Goal: Use online tool/utility: Utilize a website feature to perform a specific function

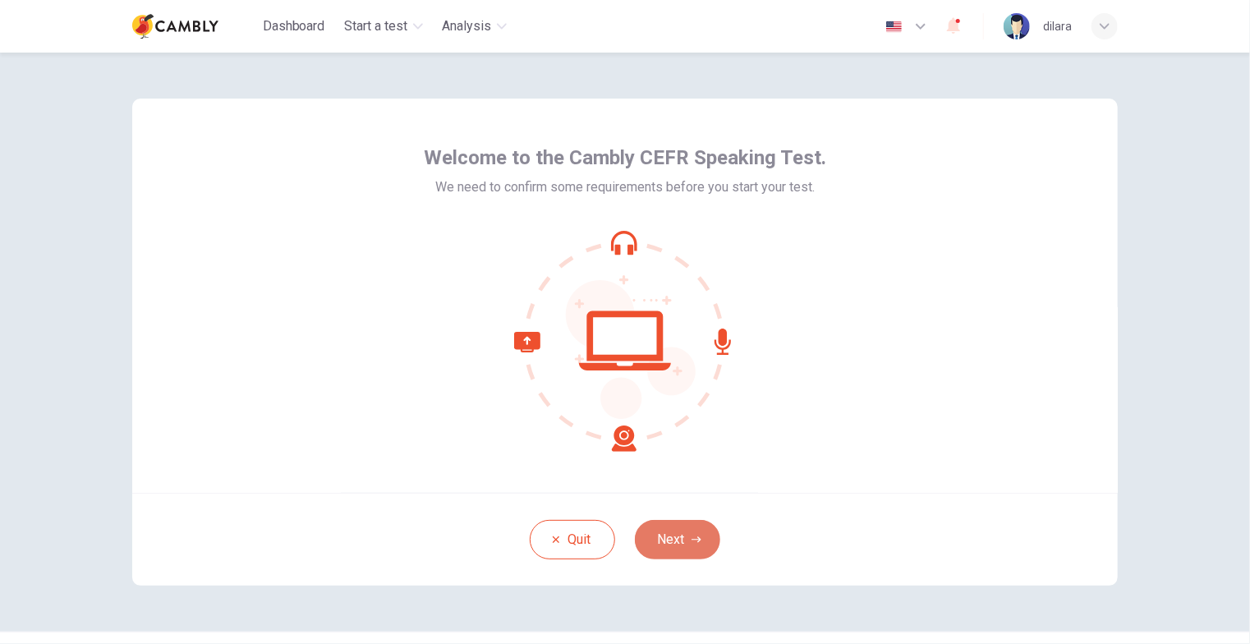
click at [677, 543] on button "Next" at bounding box center [677, 539] width 85 height 39
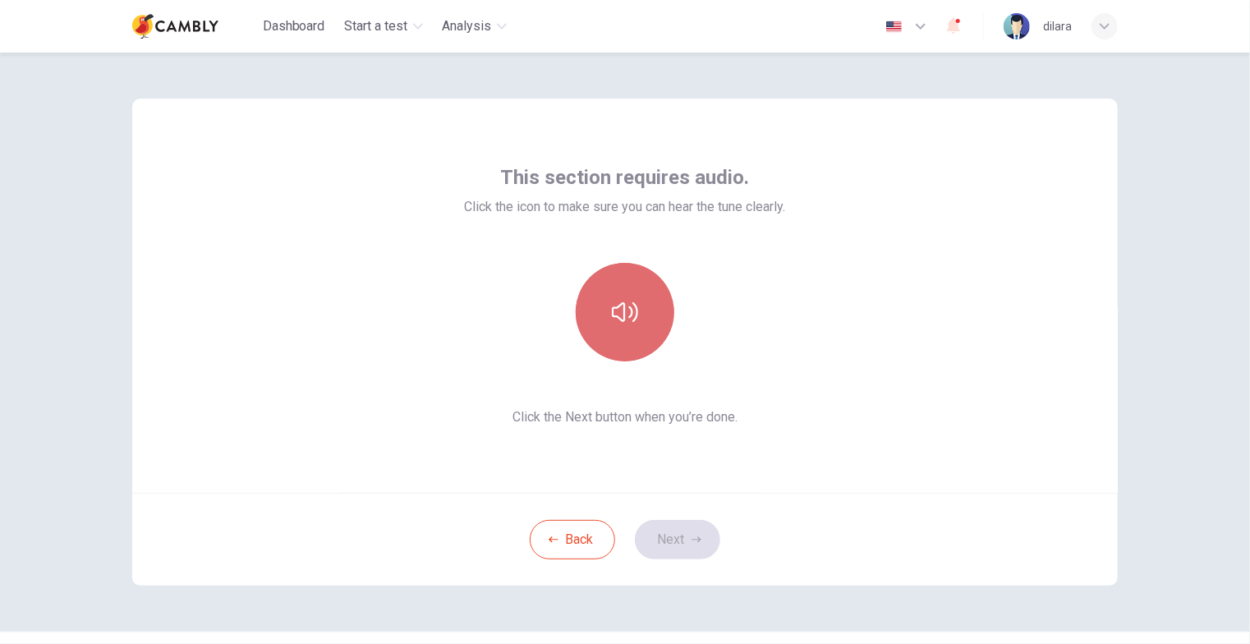
click at [624, 321] on icon "button" at bounding box center [625, 312] width 26 height 26
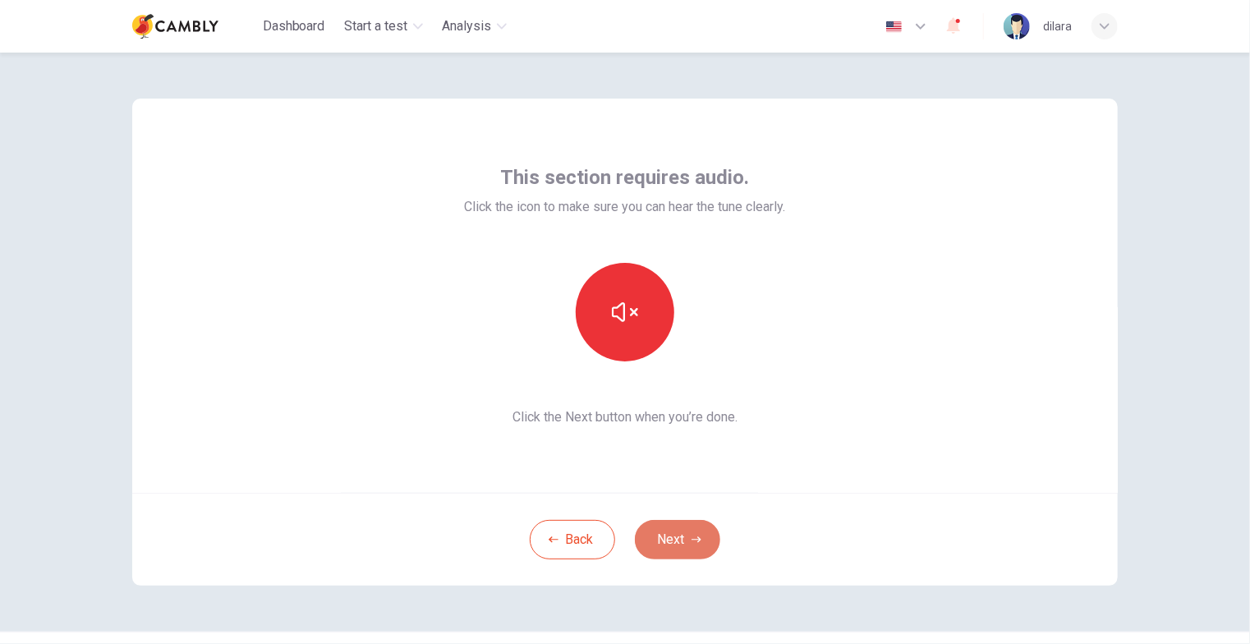
click at [690, 530] on button "Next" at bounding box center [677, 539] width 85 height 39
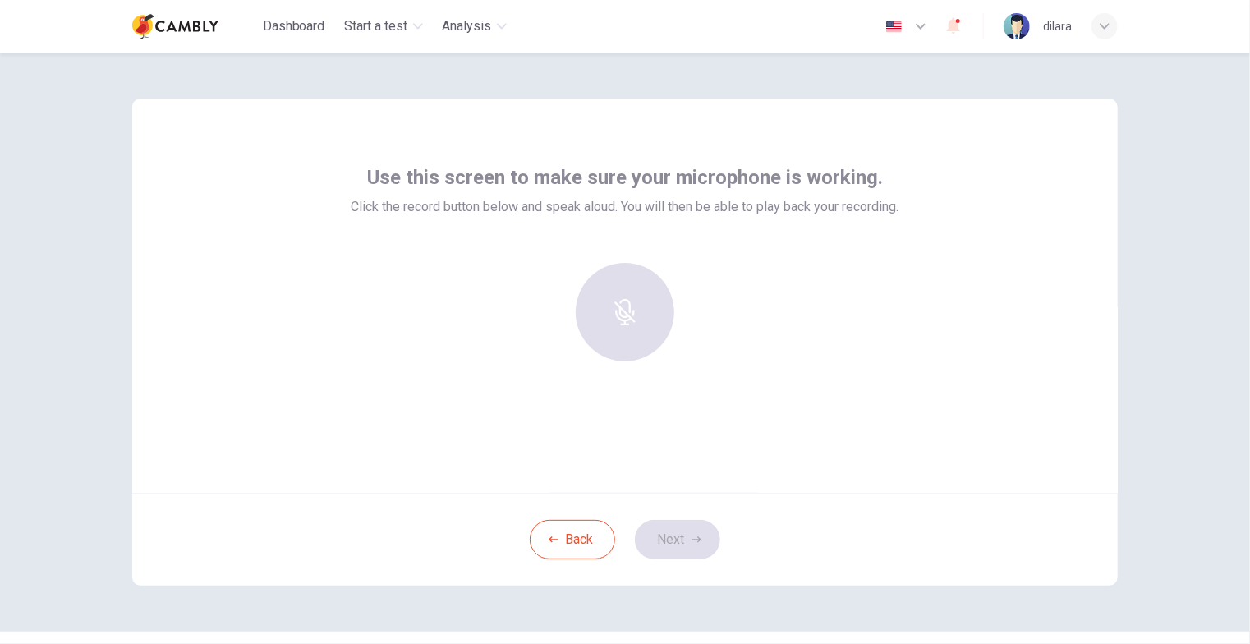
click at [631, 324] on div at bounding box center [624, 312] width 177 height 99
click at [626, 317] on h6 "Record" at bounding box center [625, 327] width 37 height 20
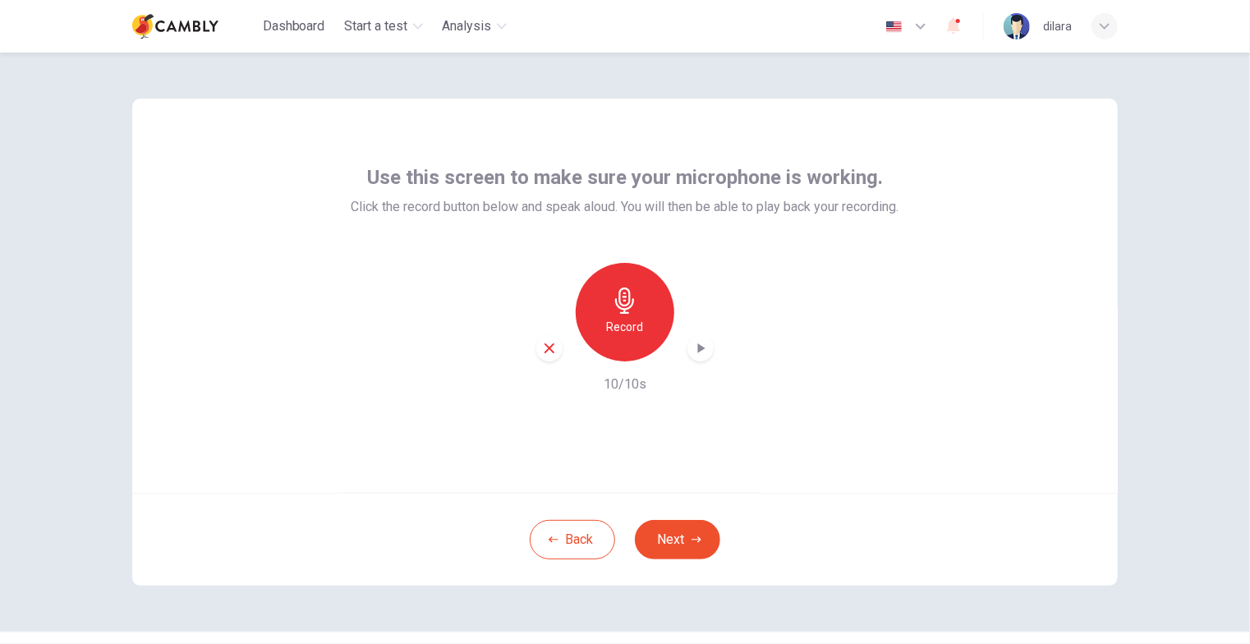
click at [694, 352] on icon "button" at bounding box center [700, 348] width 16 height 16
click at [679, 539] on button "Next" at bounding box center [677, 539] width 85 height 39
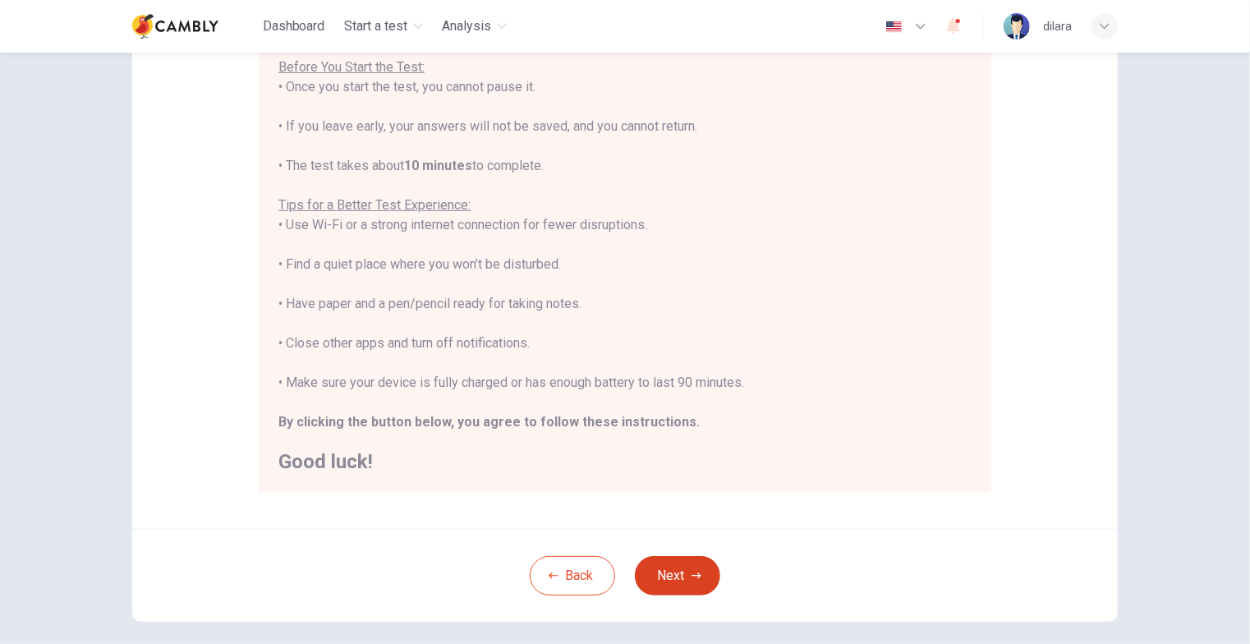
scroll to position [199, 0]
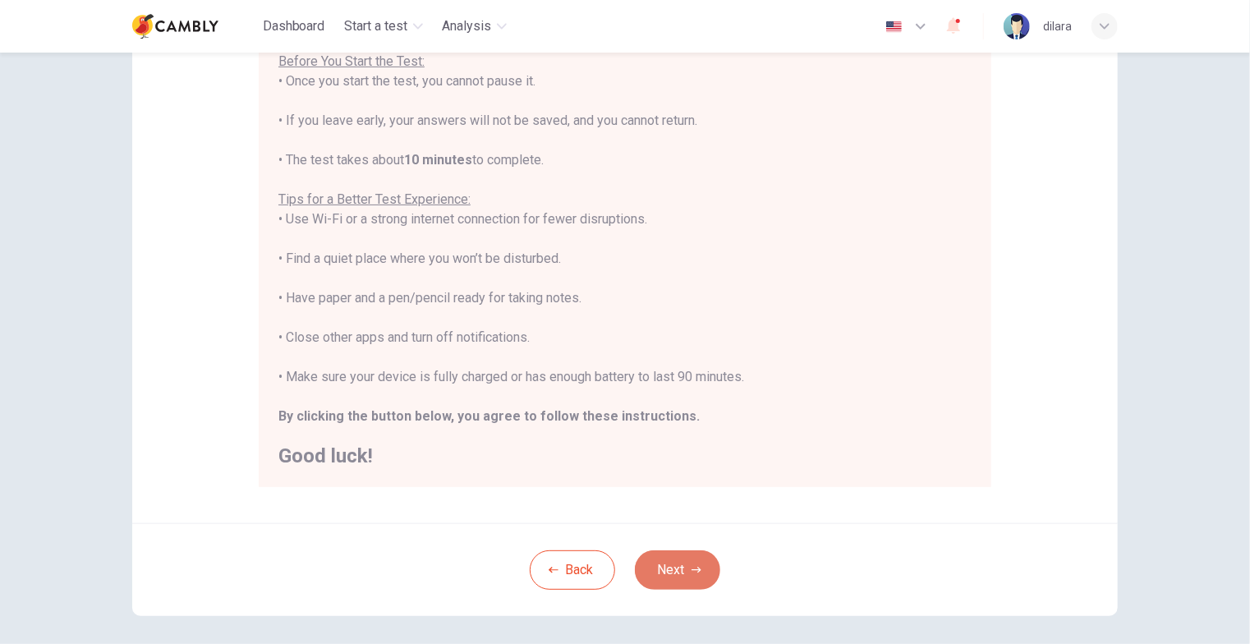
click at [684, 563] on button "Next" at bounding box center [677, 569] width 85 height 39
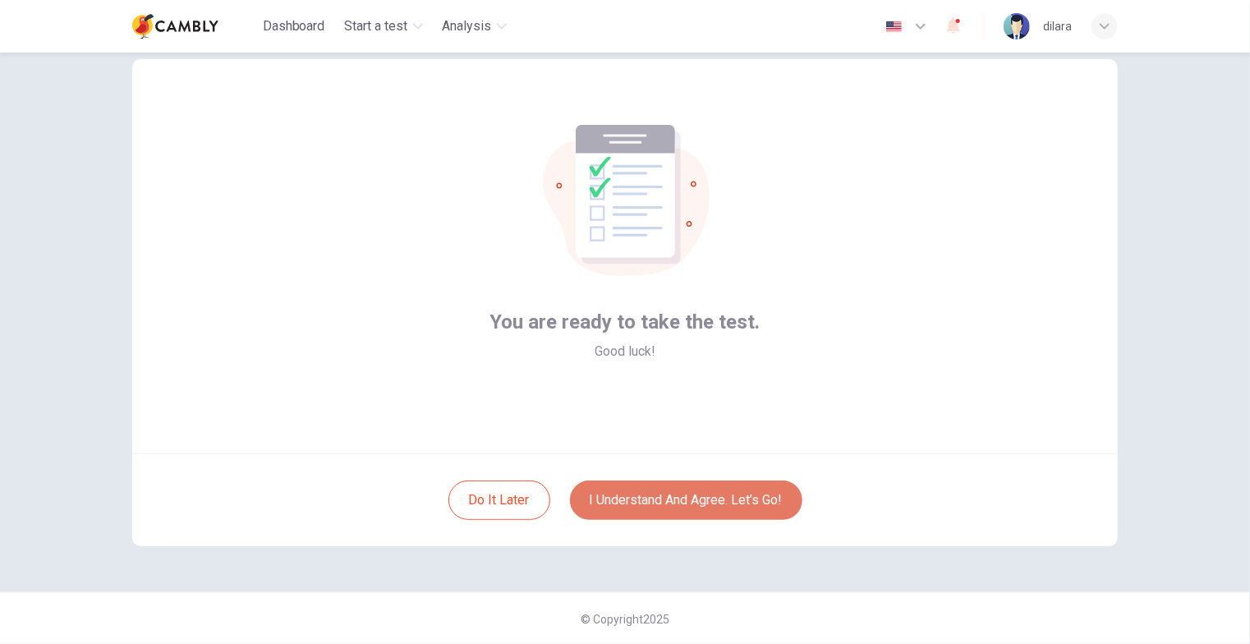
click at [683, 513] on button "I understand and agree. Let’s go!" at bounding box center [686, 500] width 232 height 39
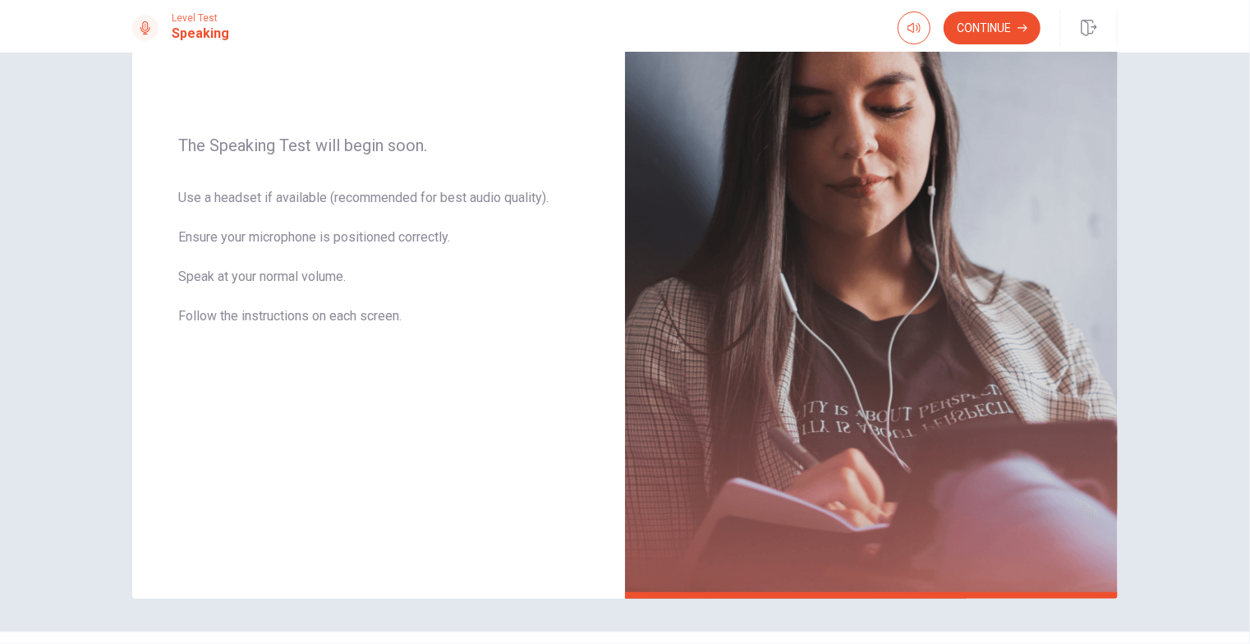
scroll to position [243, 0]
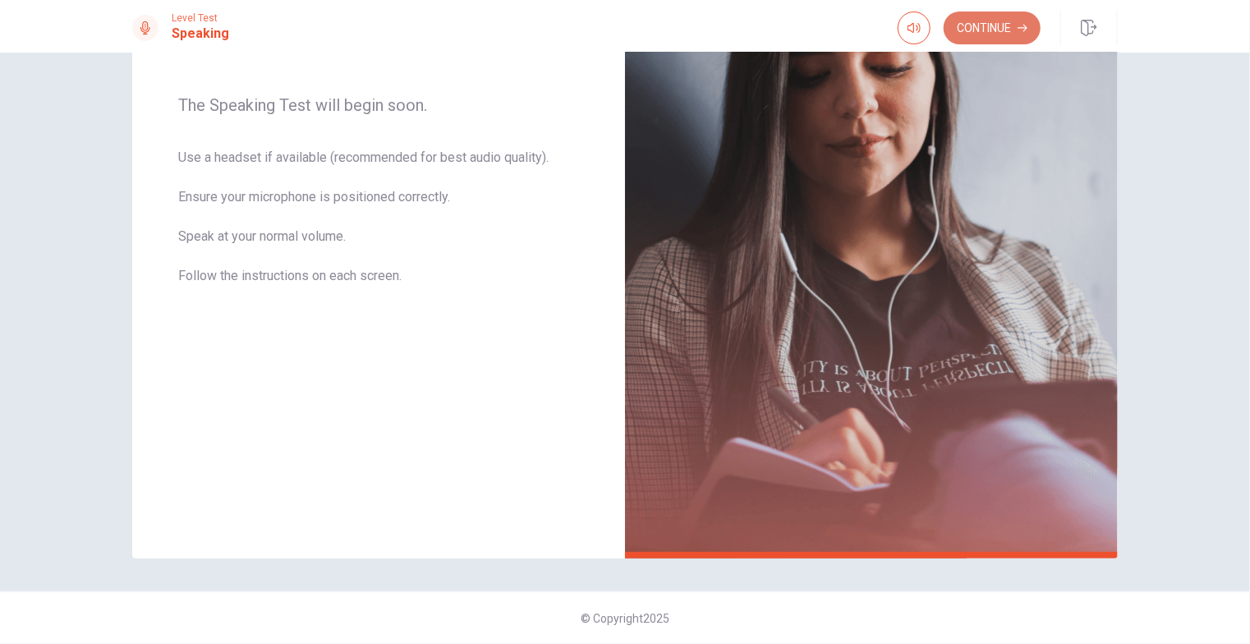
click at [997, 25] on button "Continue" at bounding box center [992, 27] width 97 height 33
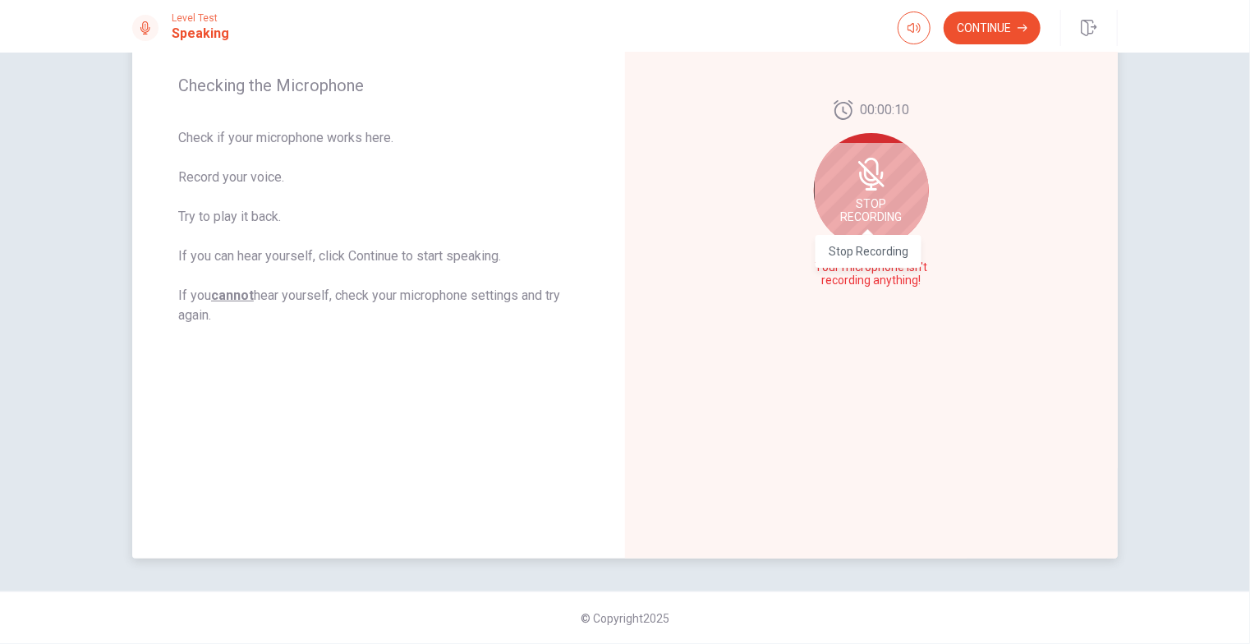
click at [876, 217] on span "Stop Recording" at bounding box center [872, 210] width 62 height 26
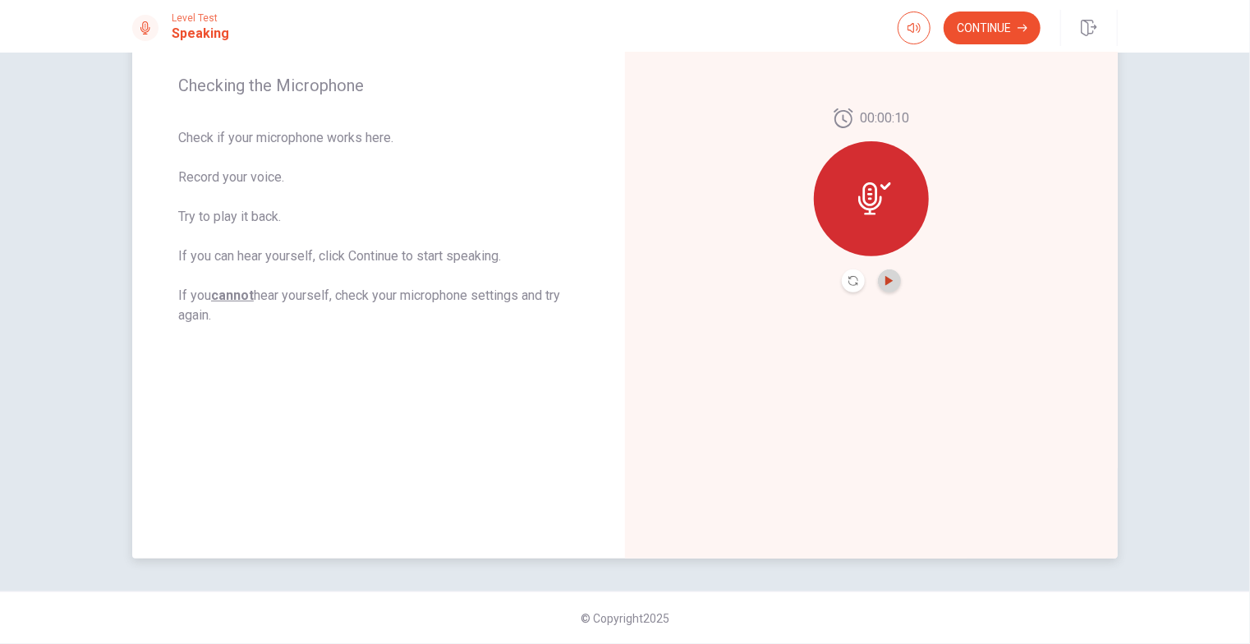
click at [887, 282] on icon "Play Audio" at bounding box center [888, 281] width 7 height 10
click at [971, 29] on button "Continue" at bounding box center [992, 27] width 97 height 33
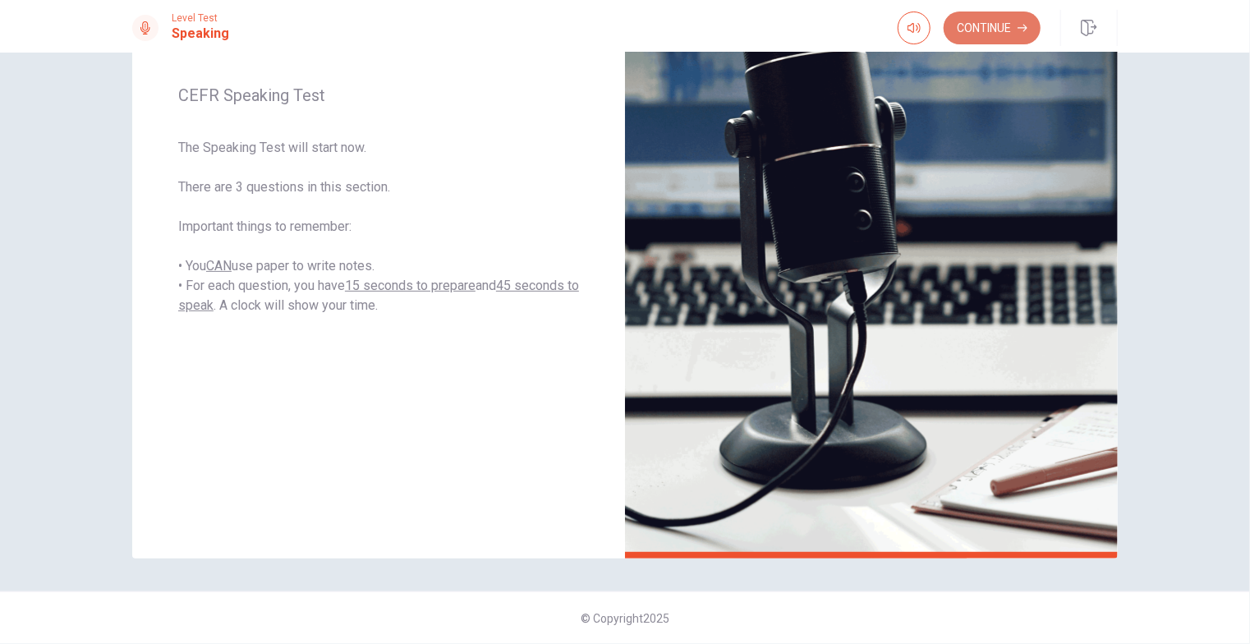
click at [971, 29] on button "Continue" at bounding box center [992, 27] width 97 height 33
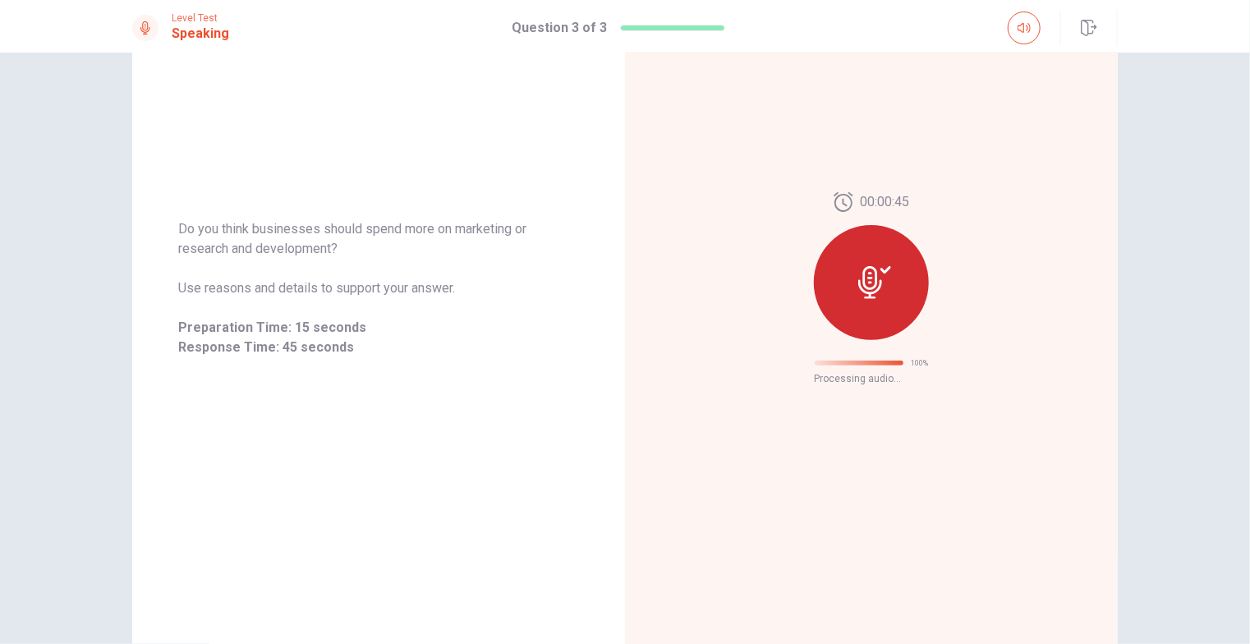
scroll to position [108, 0]
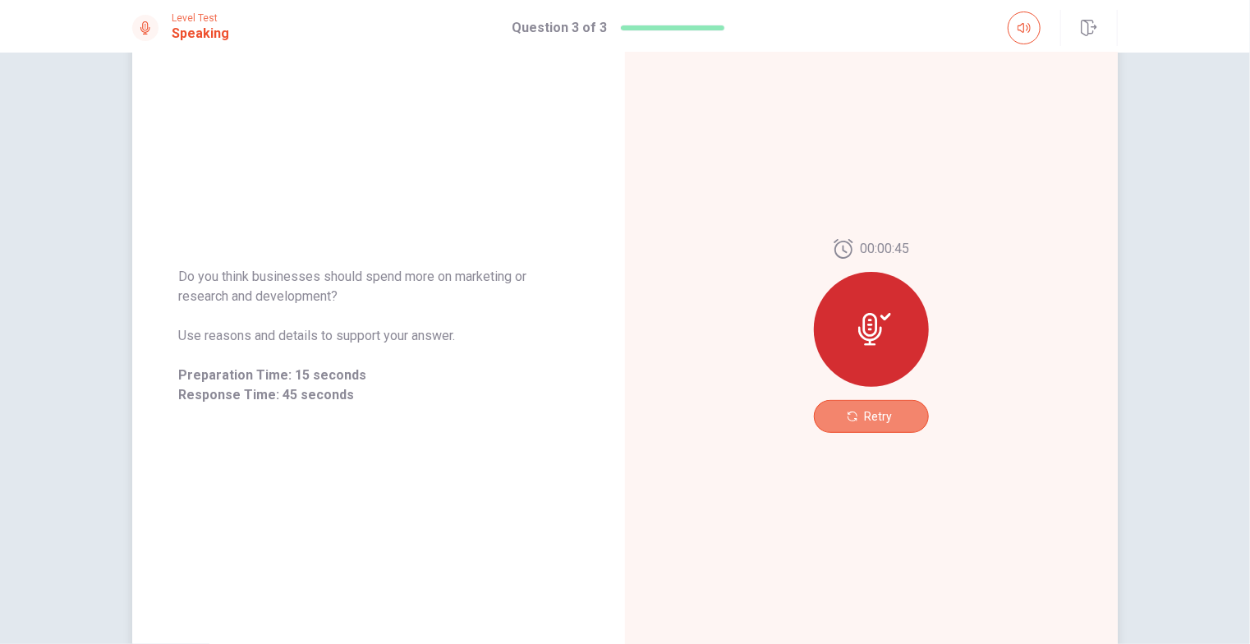
click at [874, 420] on span "Retry" at bounding box center [878, 416] width 28 height 13
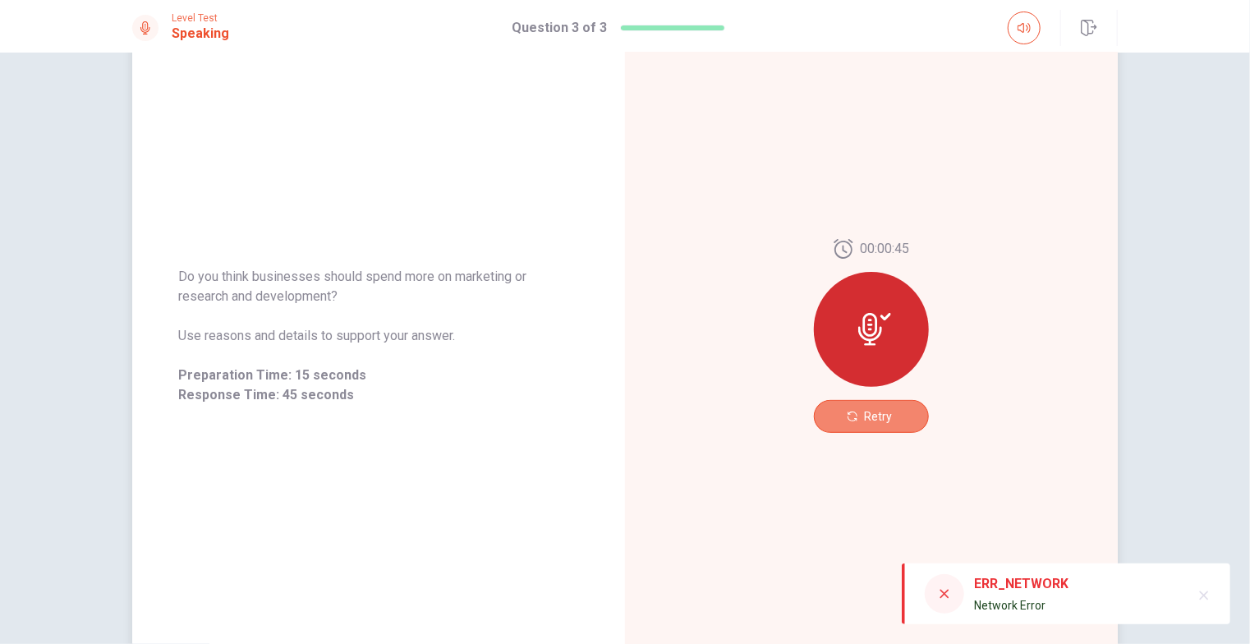
click at [872, 423] on button "Retry" at bounding box center [871, 416] width 115 height 33
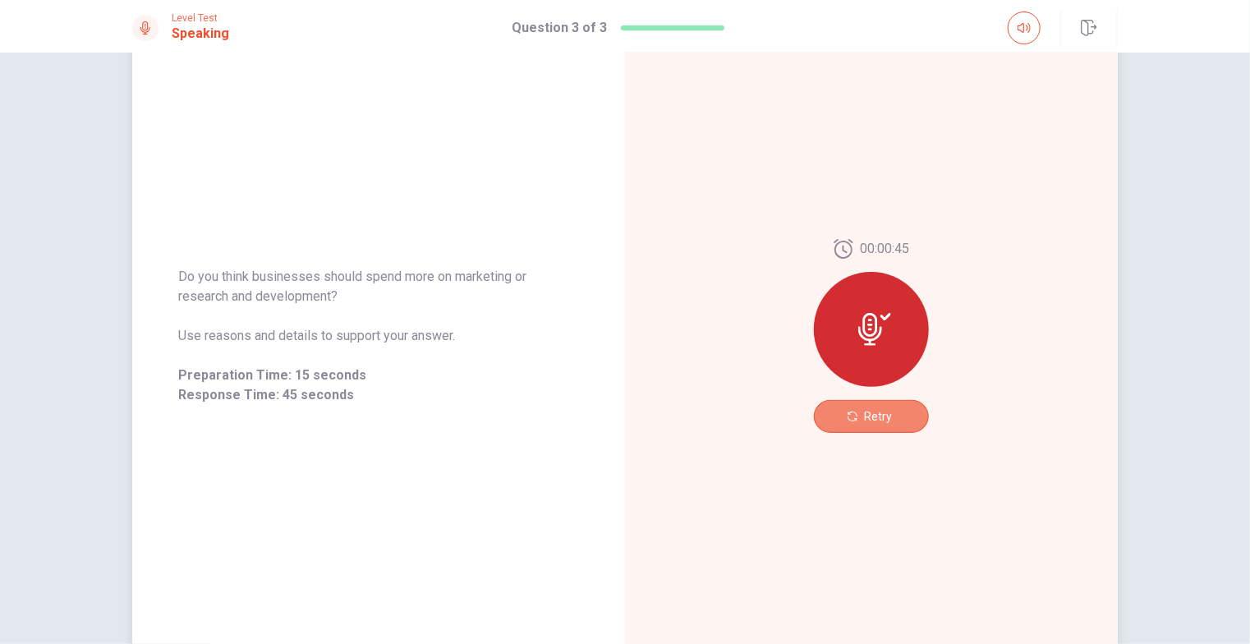
click at [865, 424] on button "Retry" at bounding box center [871, 416] width 115 height 33
click at [874, 427] on button "Retry" at bounding box center [871, 416] width 115 height 33
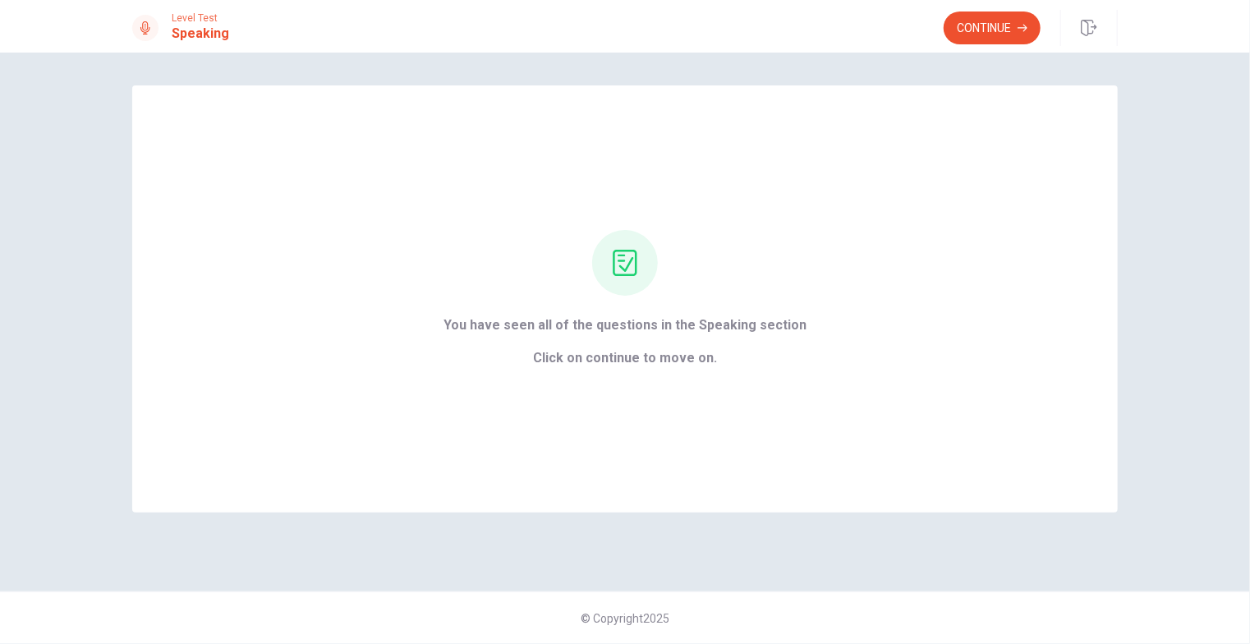
scroll to position [0, 0]
click at [995, 21] on button "Continue" at bounding box center [992, 27] width 97 height 33
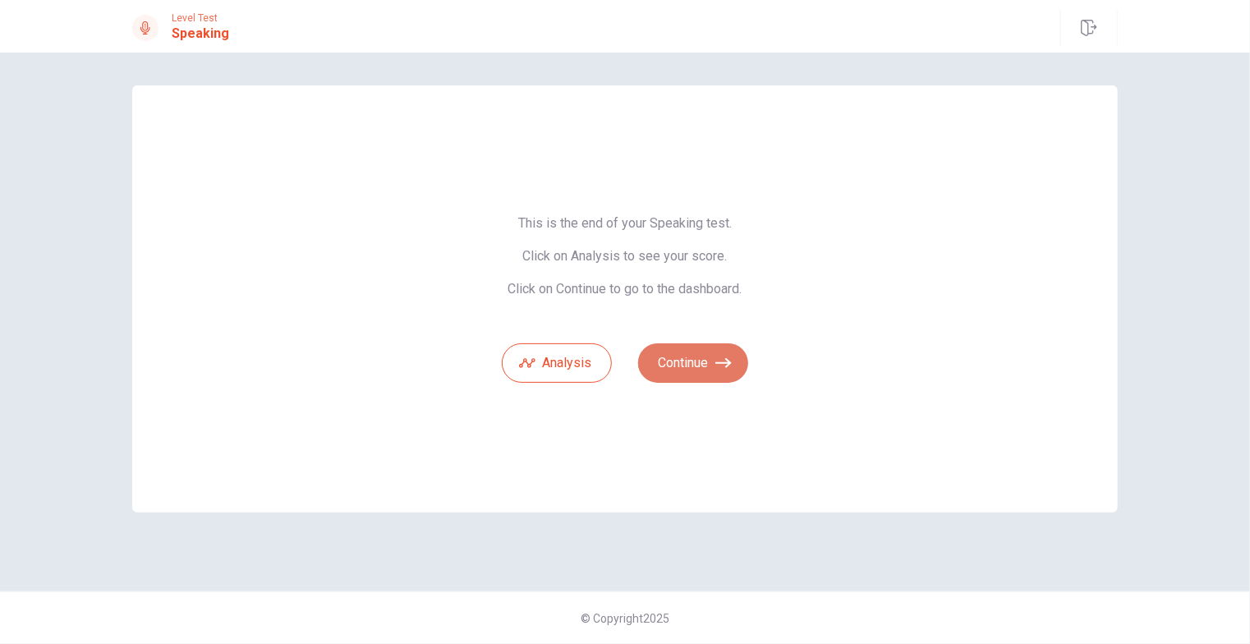
click at [713, 356] on button "Continue" at bounding box center [693, 362] width 110 height 39
